Goal: Task Accomplishment & Management: Manage account settings

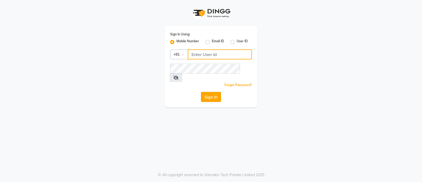
type input "9082749693"
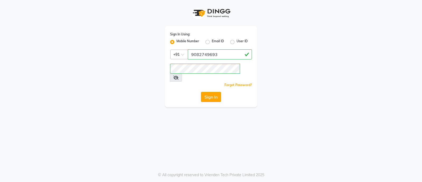
click at [208, 92] on button "Sign In" at bounding box center [211, 97] width 20 height 10
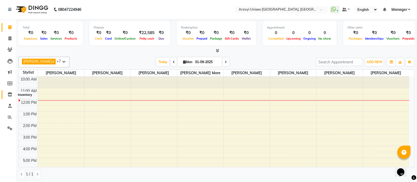
click at [9, 94] on icon at bounding box center [10, 94] width 4 height 4
select select
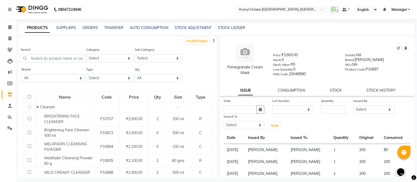
click at [40, 63] on div "Search" at bounding box center [53, 57] width 65 height 20
click at [43, 57] on input "text" at bounding box center [53, 58] width 65 height 8
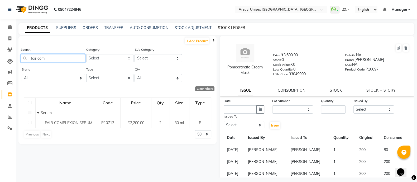
type input "fair com"
click at [229, 27] on link "STOCK LEDGER" at bounding box center [231, 27] width 27 height 5
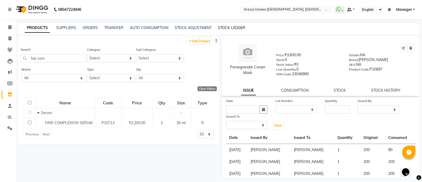
select select "all"
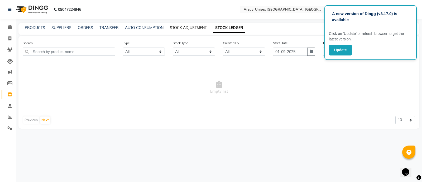
click at [201, 29] on link "STOCK ADJUSTMENT" at bounding box center [188, 27] width 37 height 5
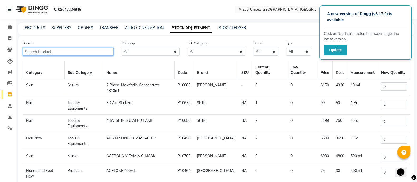
click at [98, 51] on input "text" at bounding box center [68, 51] width 91 height 8
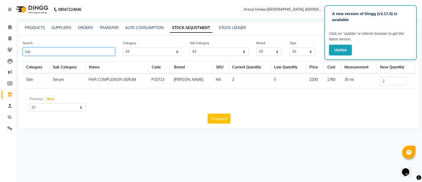
type input "fair"
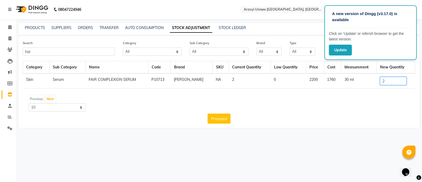
click at [389, 79] on input "2" at bounding box center [393, 81] width 26 height 8
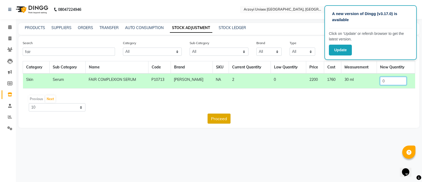
type input "0"
click at [214, 118] on button "Proceed" at bounding box center [219, 118] width 23 height 10
click at [230, 117] on button "Submit" at bounding box center [230, 118] width 21 height 10
